Goal: Task Accomplishment & Management: Complete application form

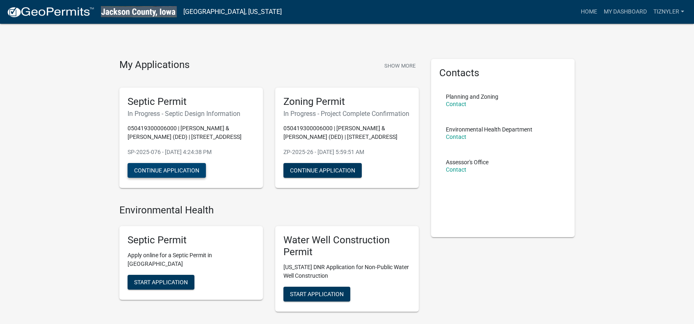
click at [192, 169] on button "Continue Application" at bounding box center [167, 170] width 78 height 15
click at [161, 170] on button "Continue Application" at bounding box center [167, 170] width 78 height 15
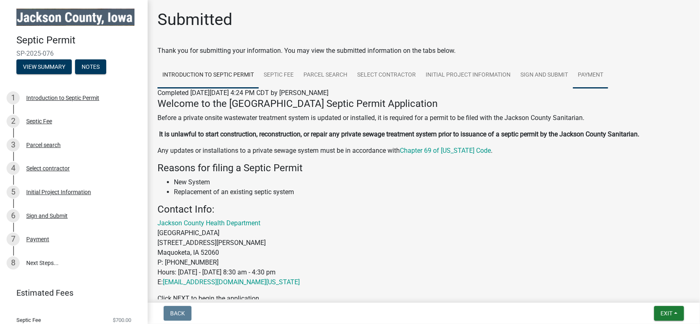
click at [583, 78] on link "Payment" at bounding box center [590, 75] width 35 height 26
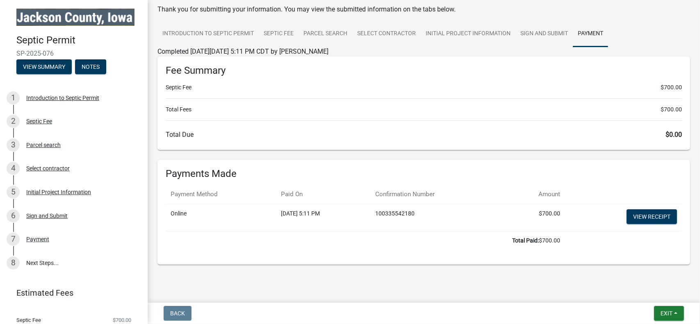
scroll to position [48, 0]
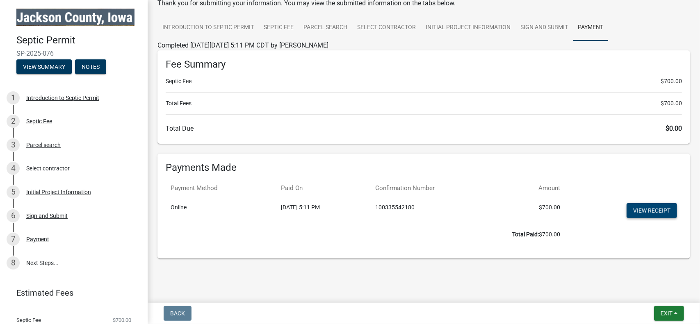
click at [651, 213] on link "View receipt" at bounding box center [652, 210] width 50 height 15
click at [101, 69] on button "Notes" at bounding box center [90, 66] width 31 height 15
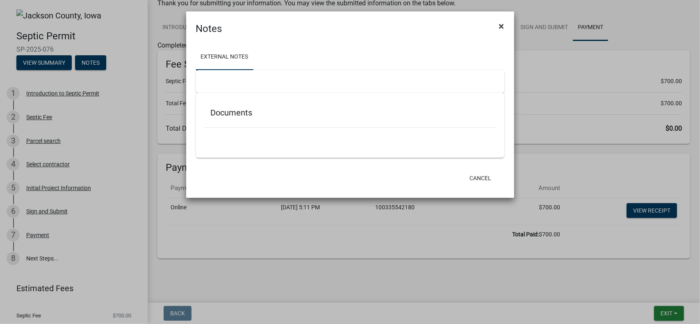
click at [504, 28] on span "×" at bounding box center [501, 26] width 5 height 11
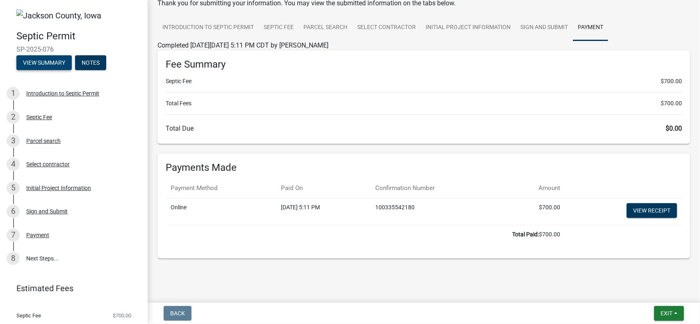
click at [53, 64] on button "View Summary" at bounding box center [43, 62] width 55 height 15
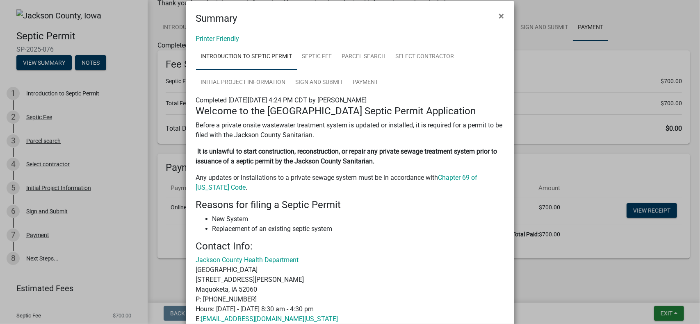
scroll to position [0, 0]
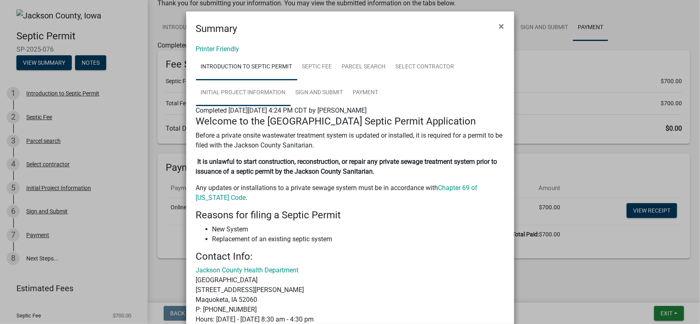
click at [254, 97] on link "Initial Project Information" at bounding box center [243, 93] width 95 height 26
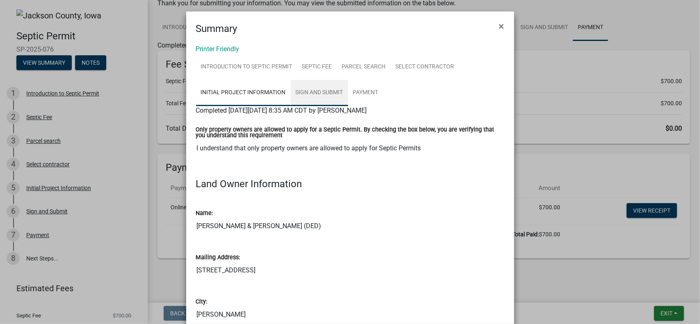
click at [321, 97] on link "Sign and Submit" at bounding box center [319, 93] width 57 height 26
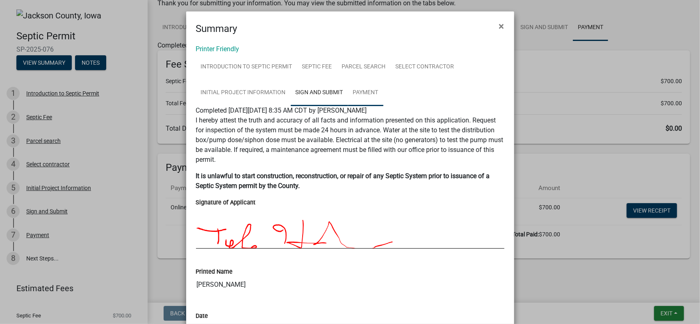
click at [365, 96] on link "Payment" at bounding box center [365, 93] width 35 height 26
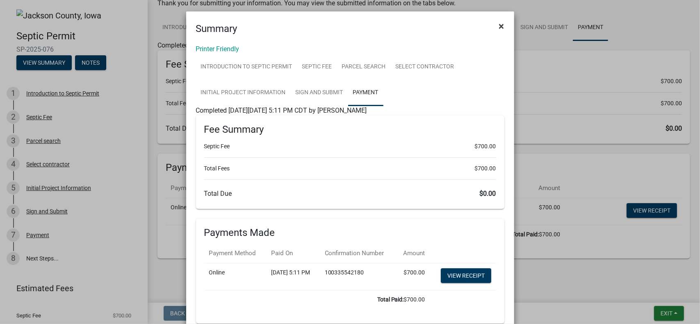
click at [499, 25] on span "×" at bounding box center [501, 26] width 5 height 11
